Goal: Task Accomplishment & Management: Complete application form

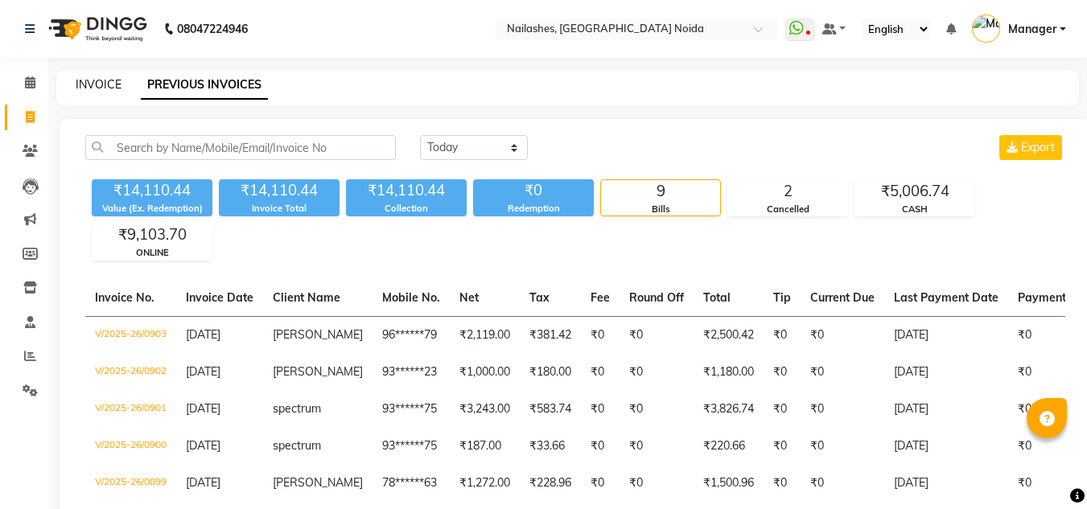
click at [88, 85] on link "INVOICE" at bounding box center [99, 84] width 46 height 14
select select "service"
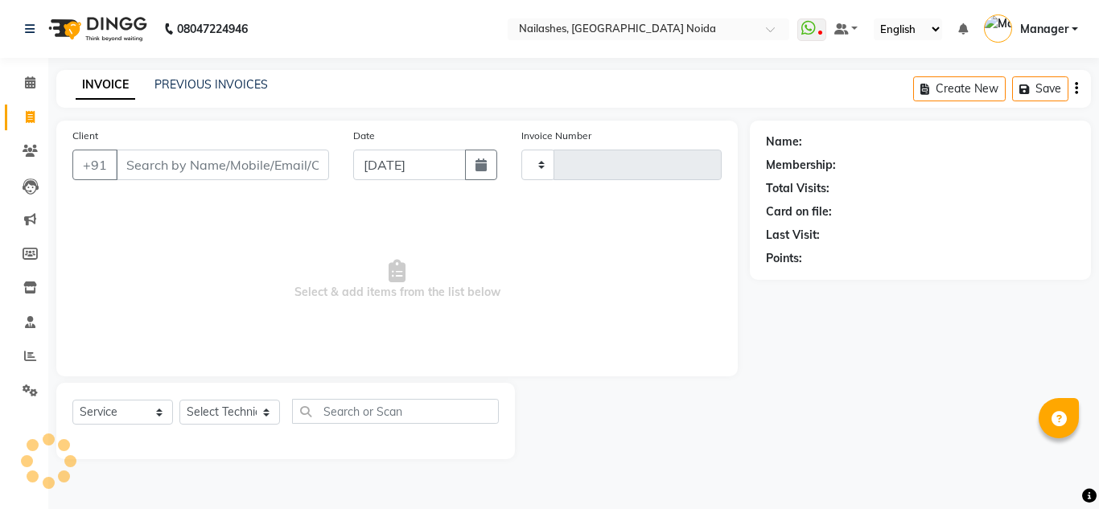
type input "0904"
select select "6068"
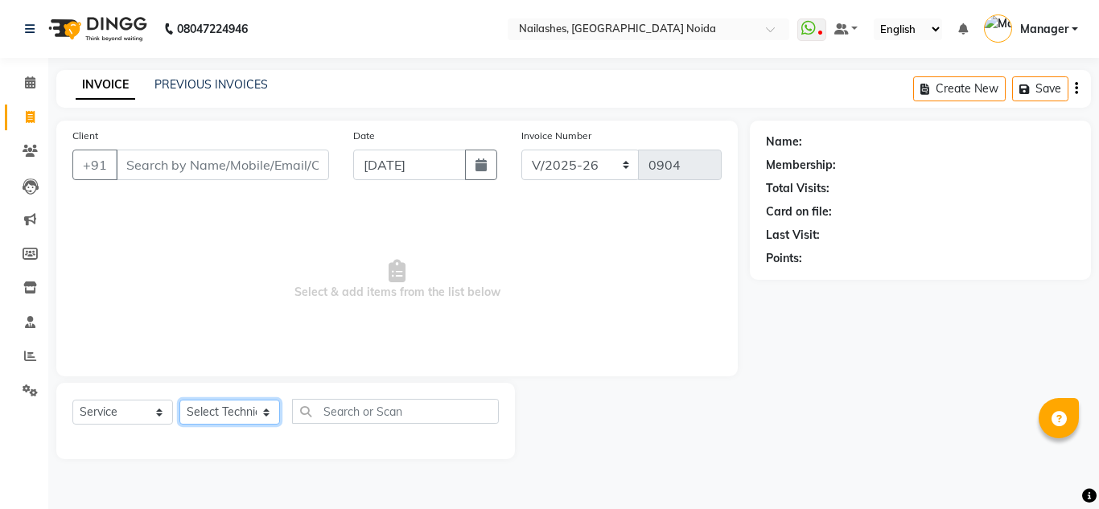
click at [256, 411] on select "Select Technician Aman Gill keshav Lokito Manager Manpreet Nitika rishika" at bounding box center [229, 412] width 101 height 25
select select "6068"
select select "service"
